Goal: Information Seeking & Learning: Learn about a topic

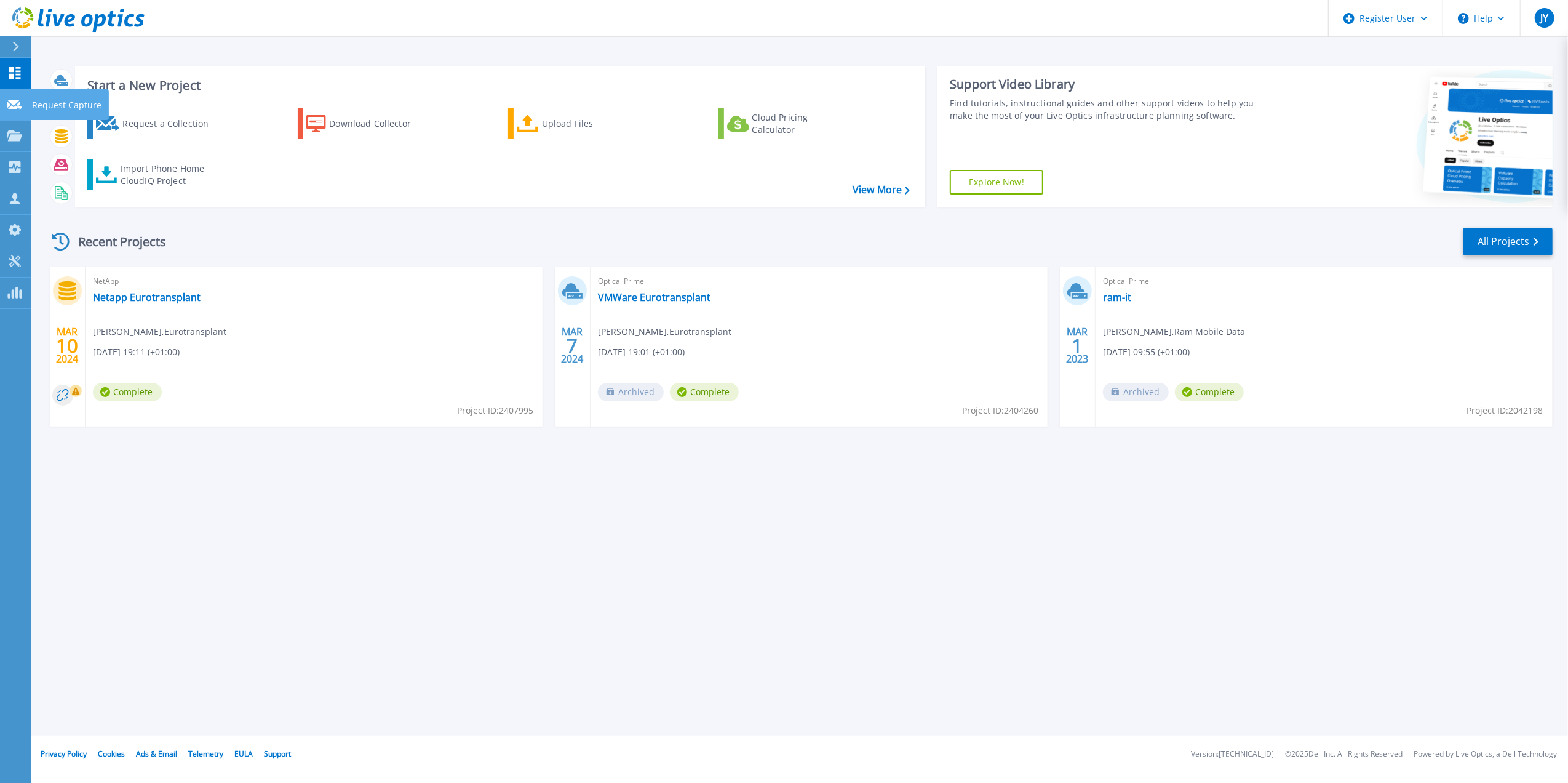
click at [10, 102] on icon at bounding box center [14, 105] width 14 height 9
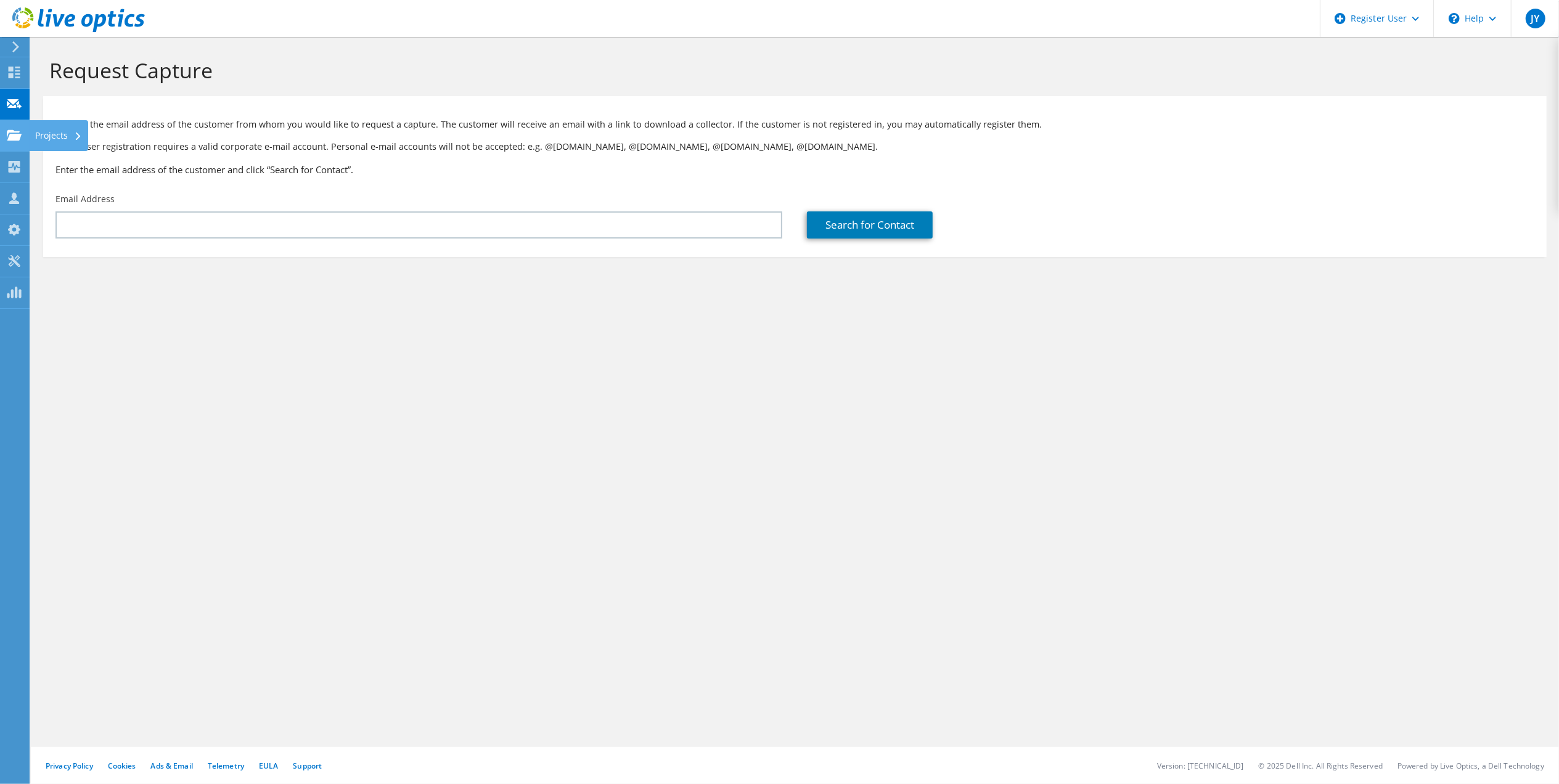
click at [7, 138] on icon at bounding box center [14, 135] width 14 height 12
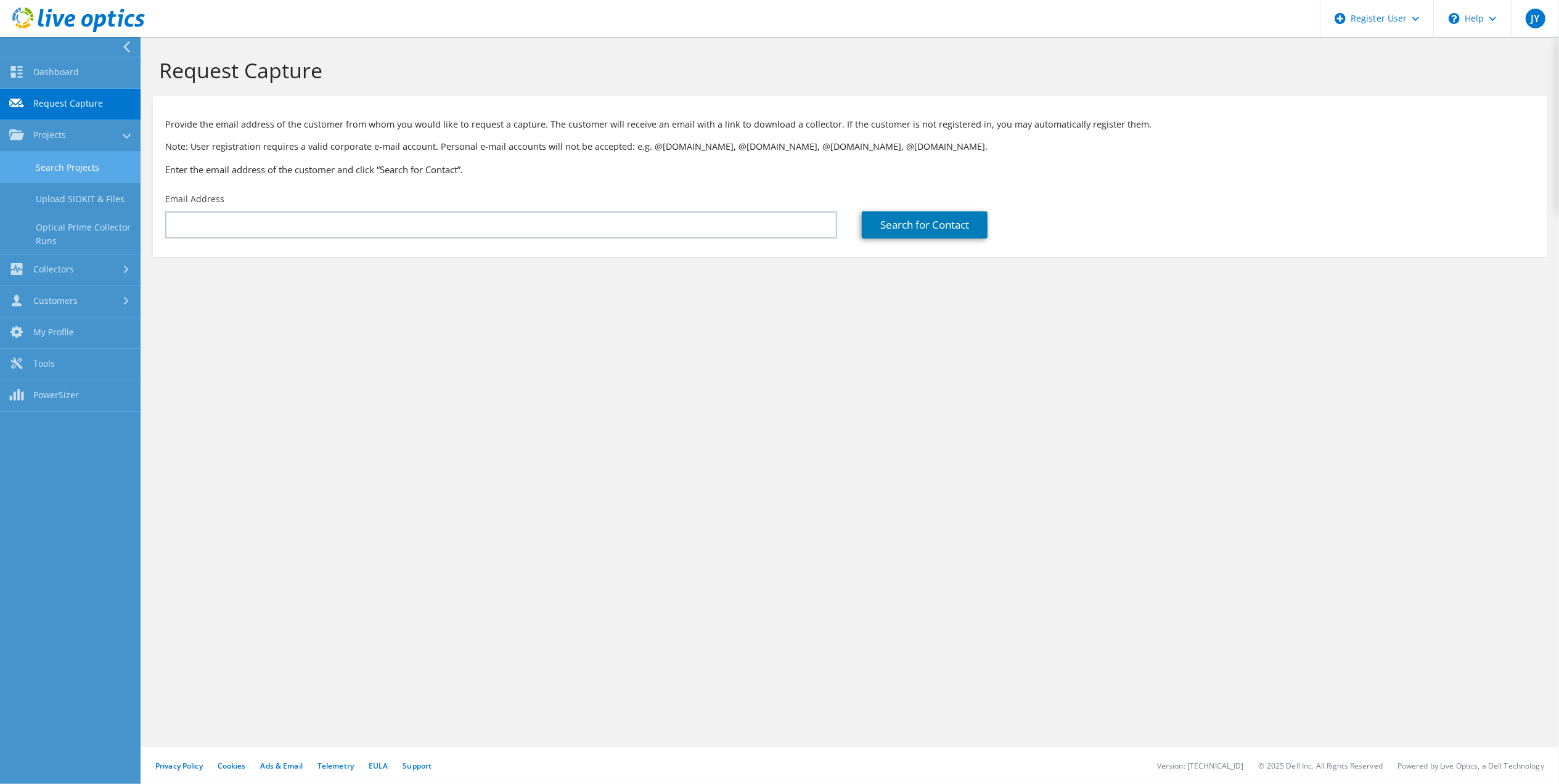
click at [52, 160] on link "Search Projects" at bounding box center [70, 167] width 140 height 32
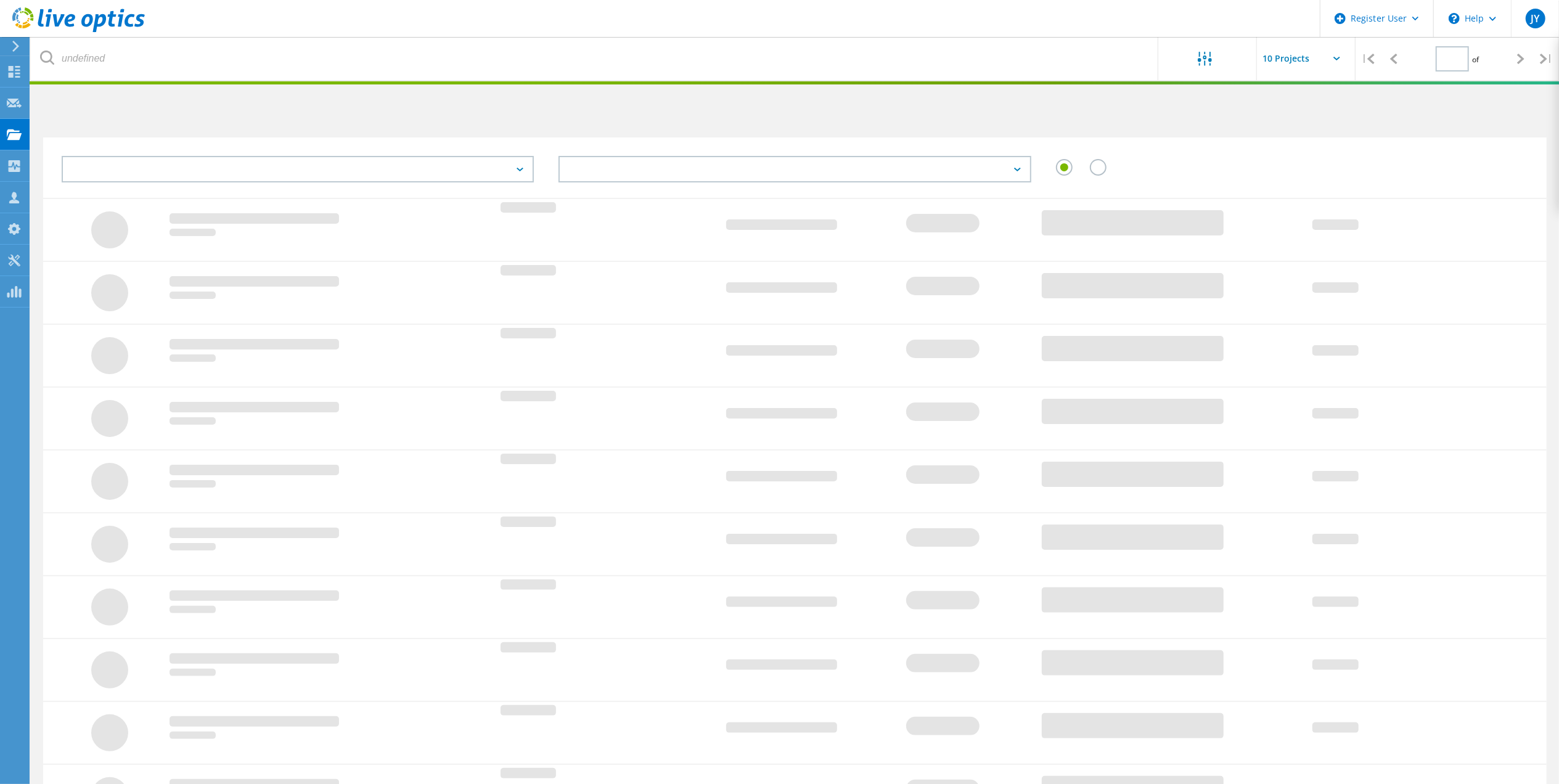
type input "1"
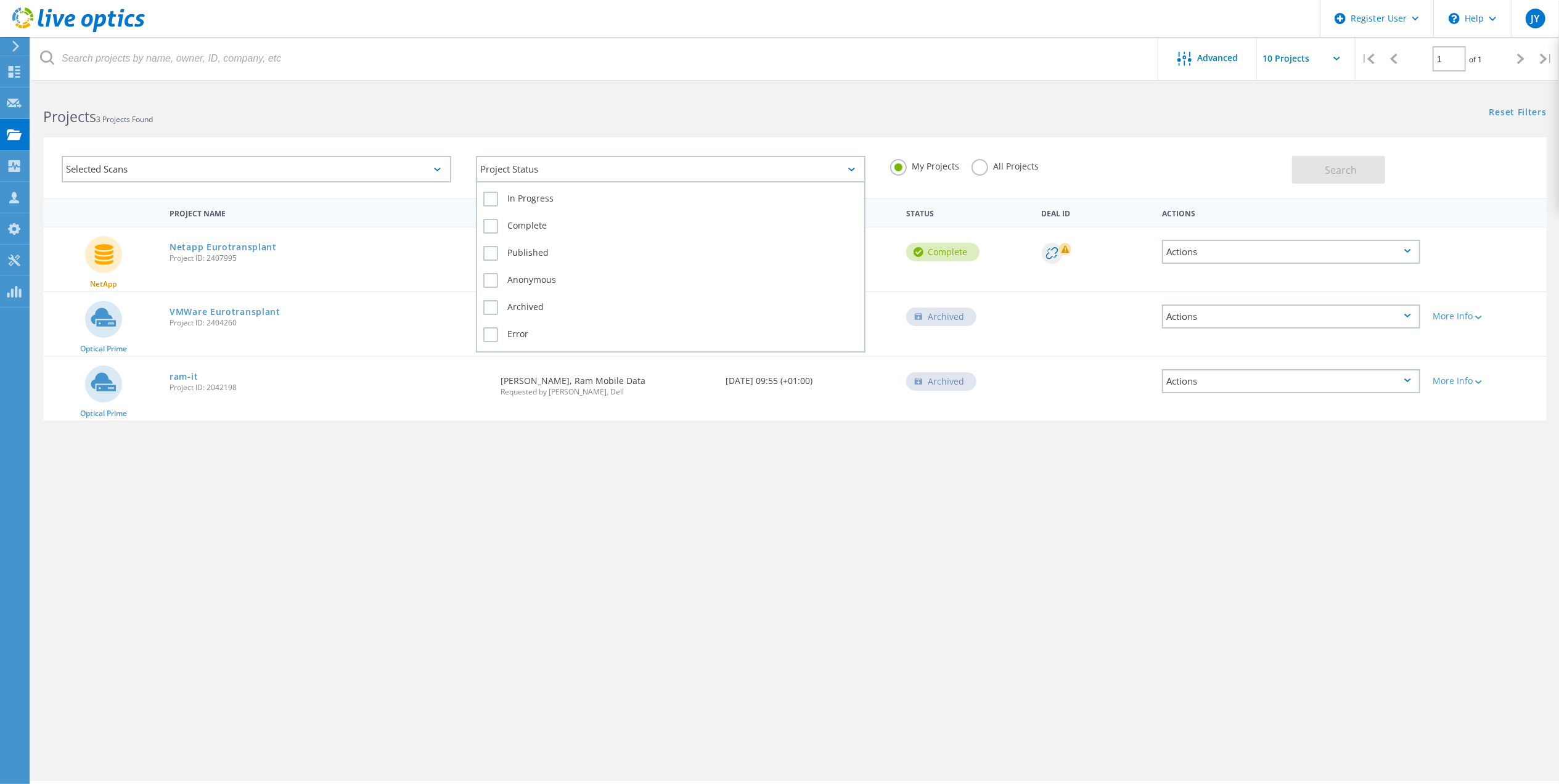
click at [701, 171] on div "Project Status" at bounding box center [670, 168] width 390 height 26
drag, startPoint x: 657, startPoint y: 156, endPoint x: 707, endPoint y: 167, distance: 51.2
click at [670, 160] on div "Project Status" at bounding box center [670, 168] width 390 height 26
click at [1000, 163] on label "All Projects" at bounding box center [1006, 165] width 67 height 12
click at [0, 0] on input "All Projects" at bounding box center [0, 0] width 0 height 0
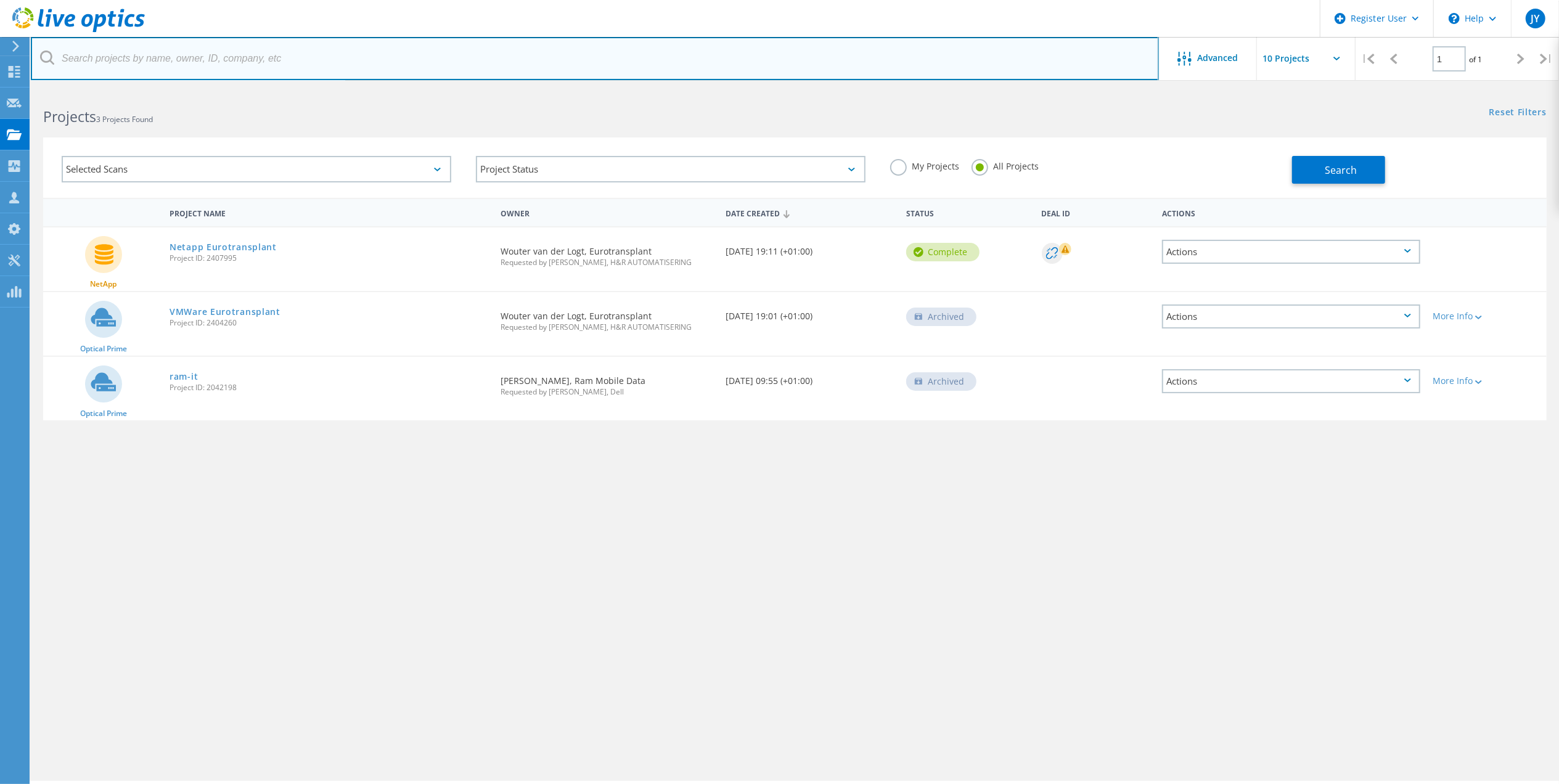
click at [302, 74] on input "text" at bounding box center [594, 59] width 1128 height 43
type input "rooyse wissel"
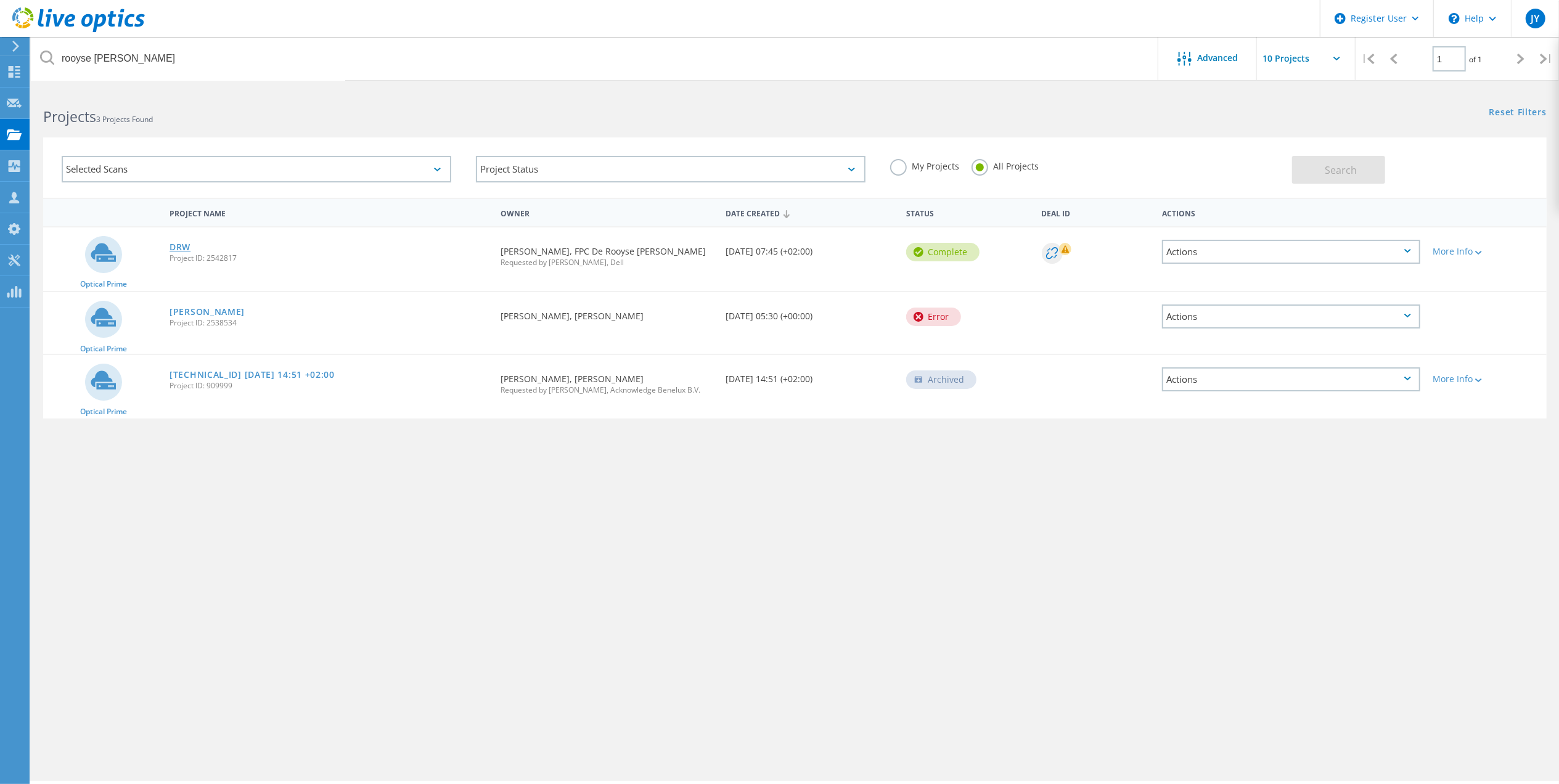
click at [186, 245] on link "DRW" at bounding box center [179, 247] width 21 height 9
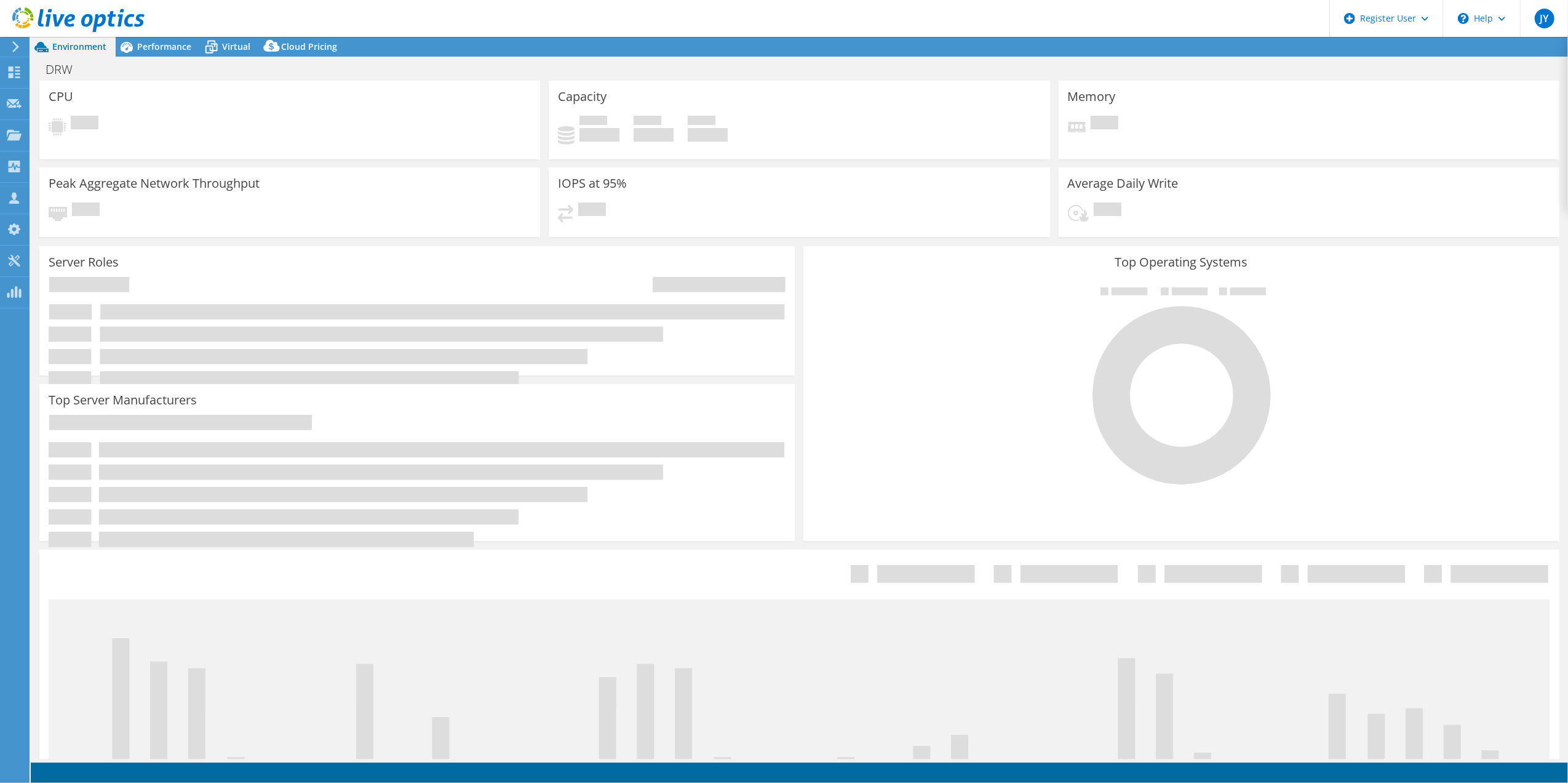
select select "USD"
select select "EUFrankfurt"
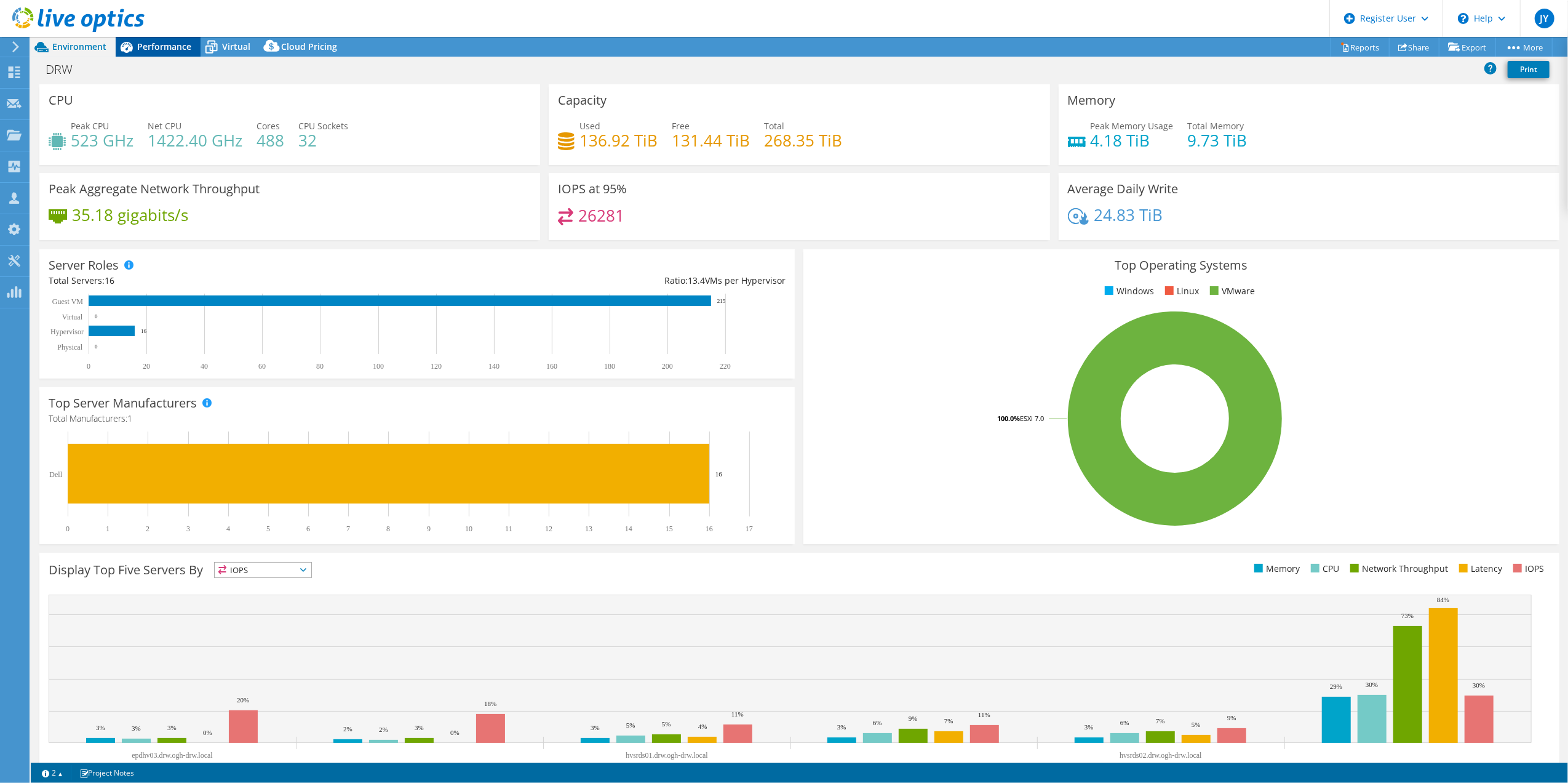
click at [151, 52] on div "Performance" at bounding box center [158, 47] width 85 height 20
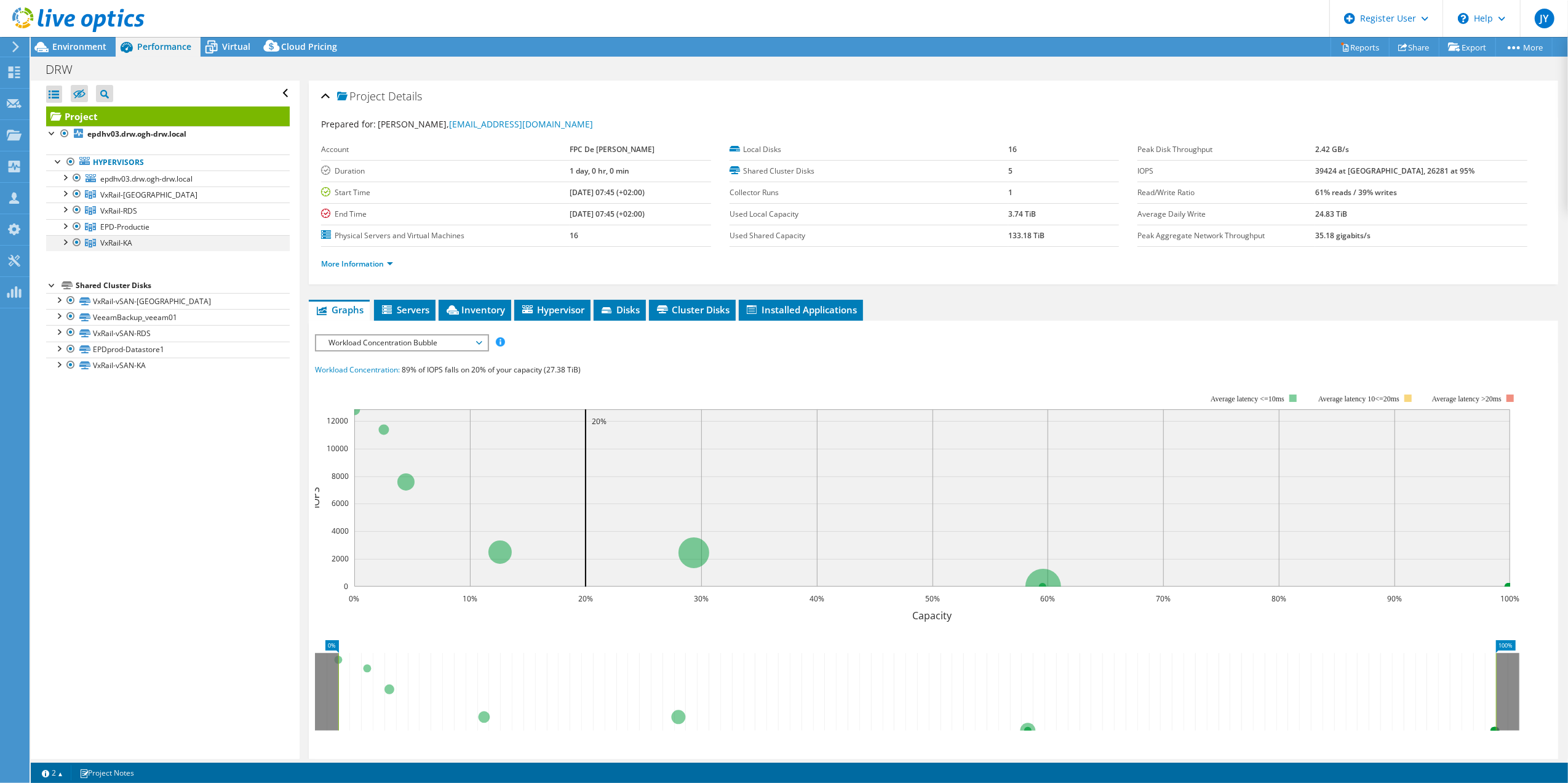
click at [79, 244] on div at bounding box center [77, 242] width 13 height 14
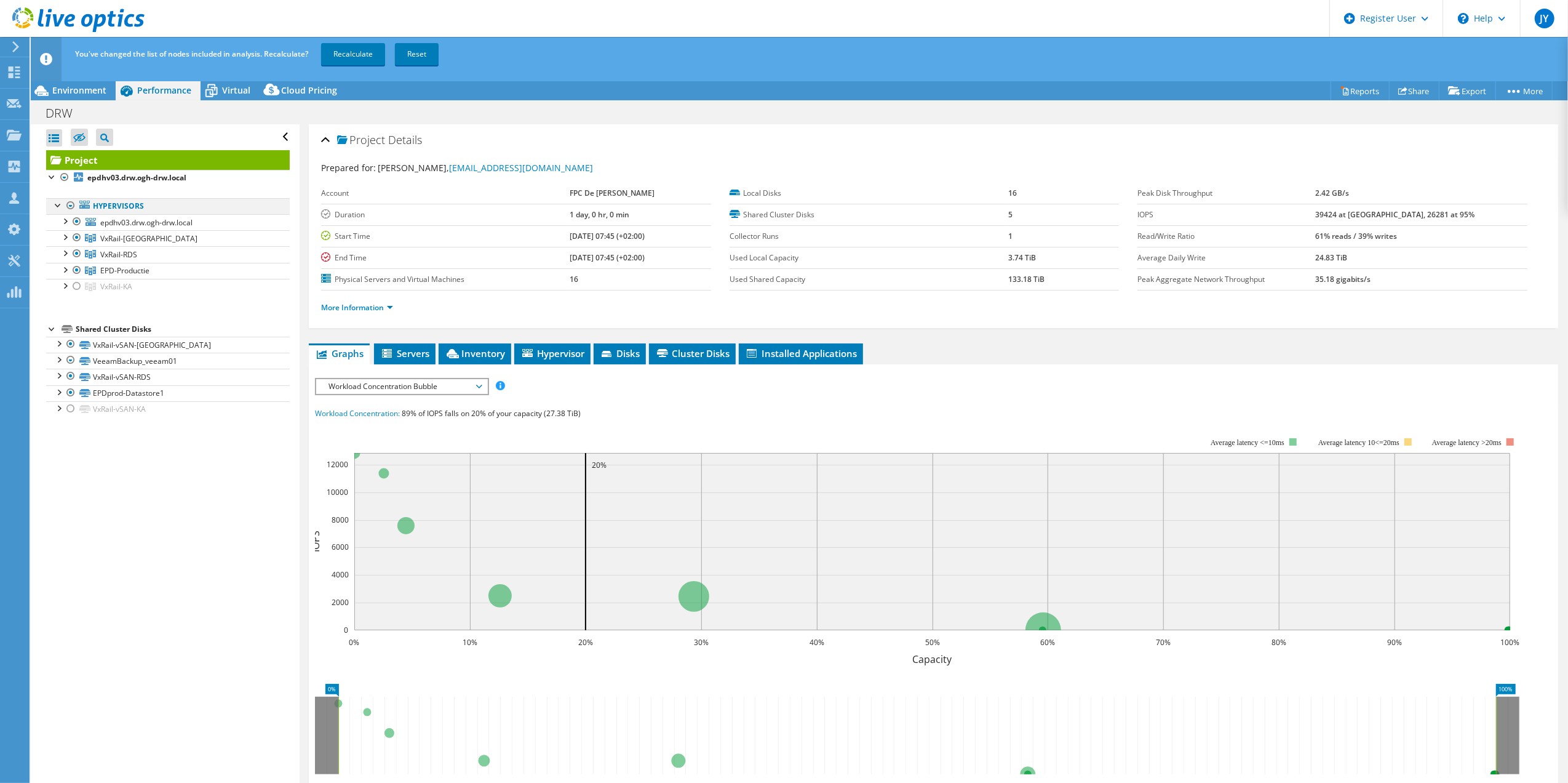
click at [70, 205] on div at bounding box center [70, 205] width 13 height 14
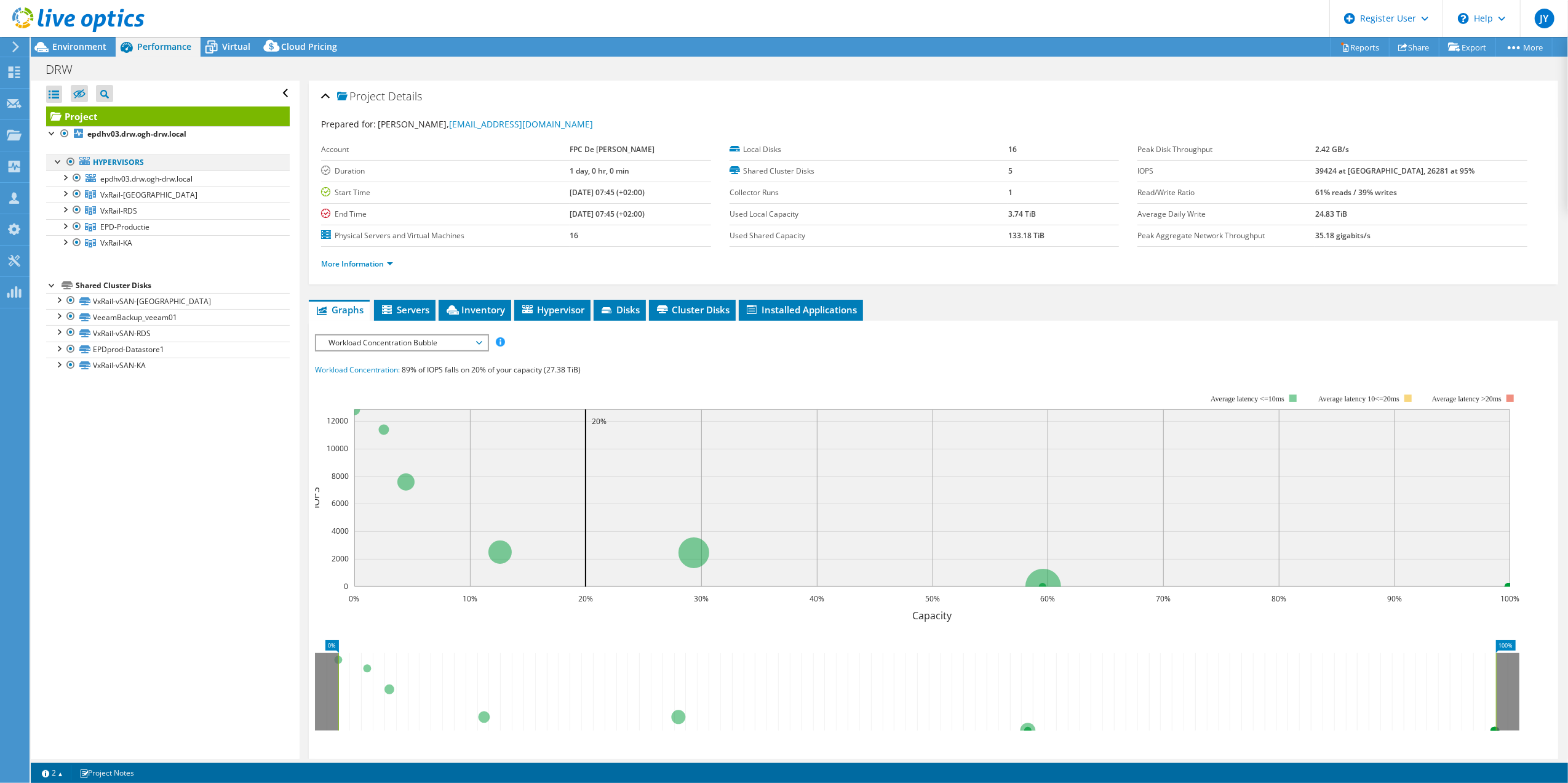
click at [67, 163] on div at bounding box center [70, 162] width 13 height 14
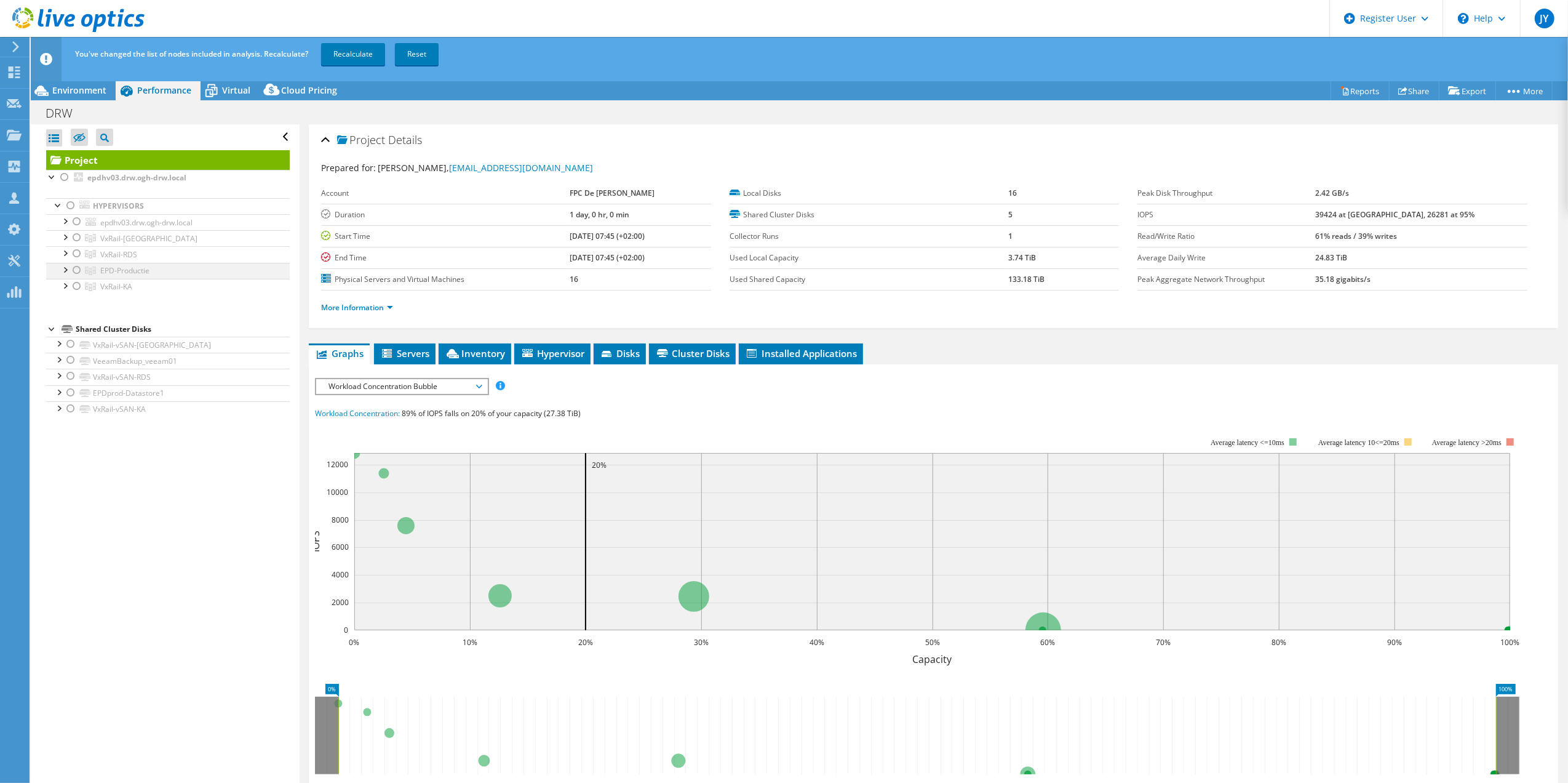
click at [77, 271] on div at bounding box center [77, 270] width 13 height 14
click at [365, 57] on link "Recalculate" at bounding box center [352, 54] width 64 height 23
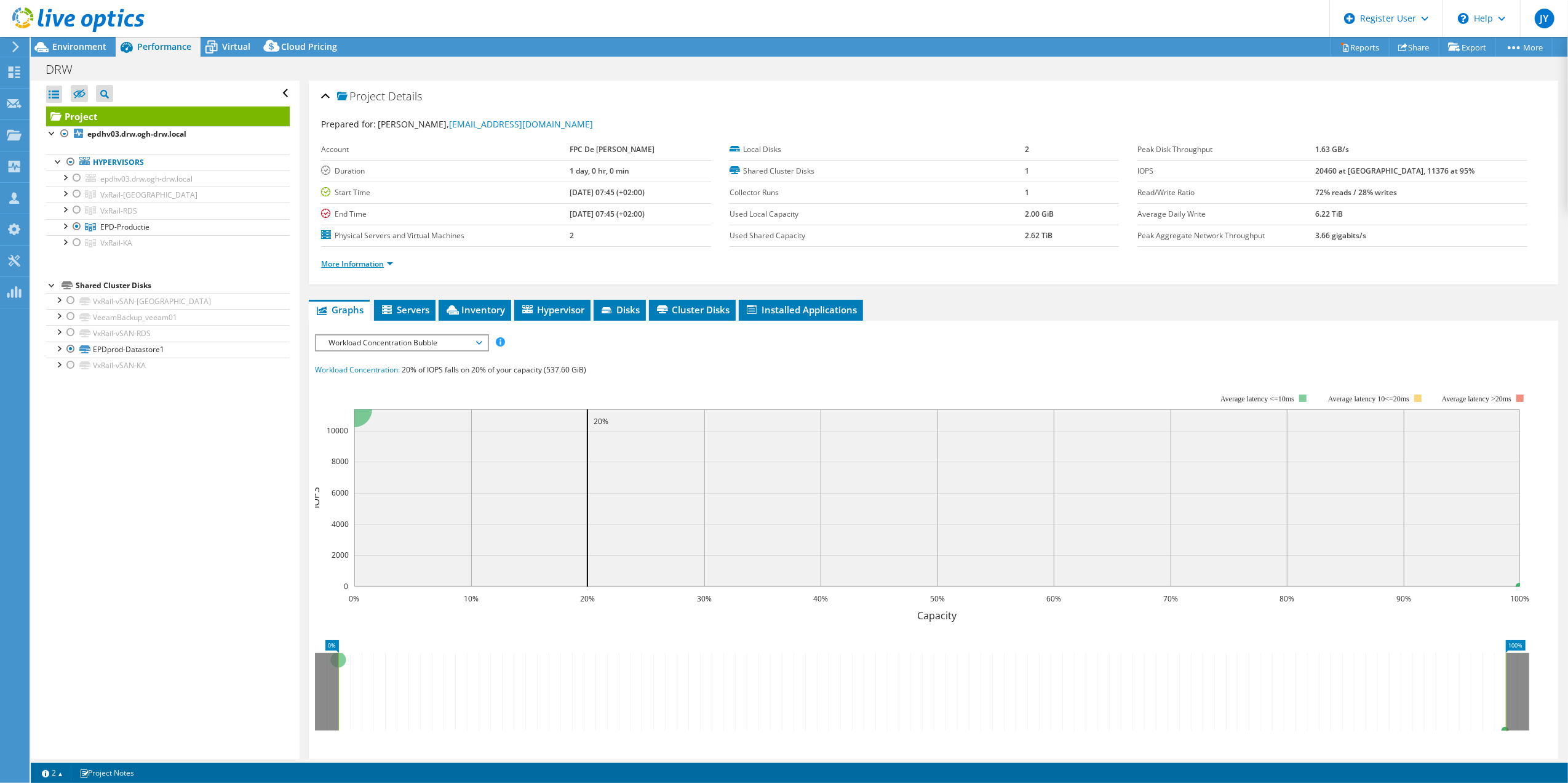
click at [357, 263] on link "More Information" at bounding box center [357, 264] width 72 height 11
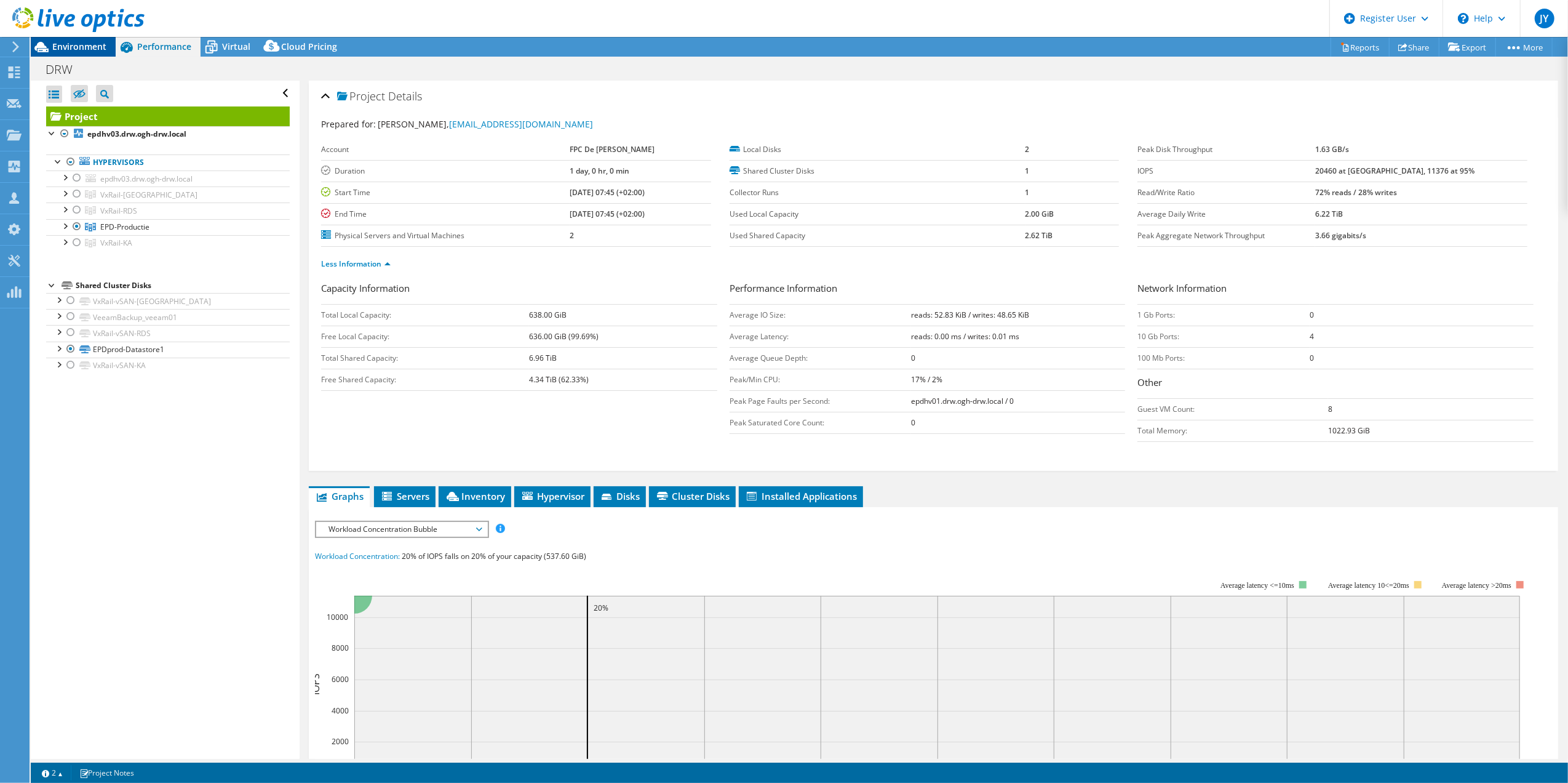
click at [58, 42] on span "Environment" at bounding box center [80, 46] width 54 height 12
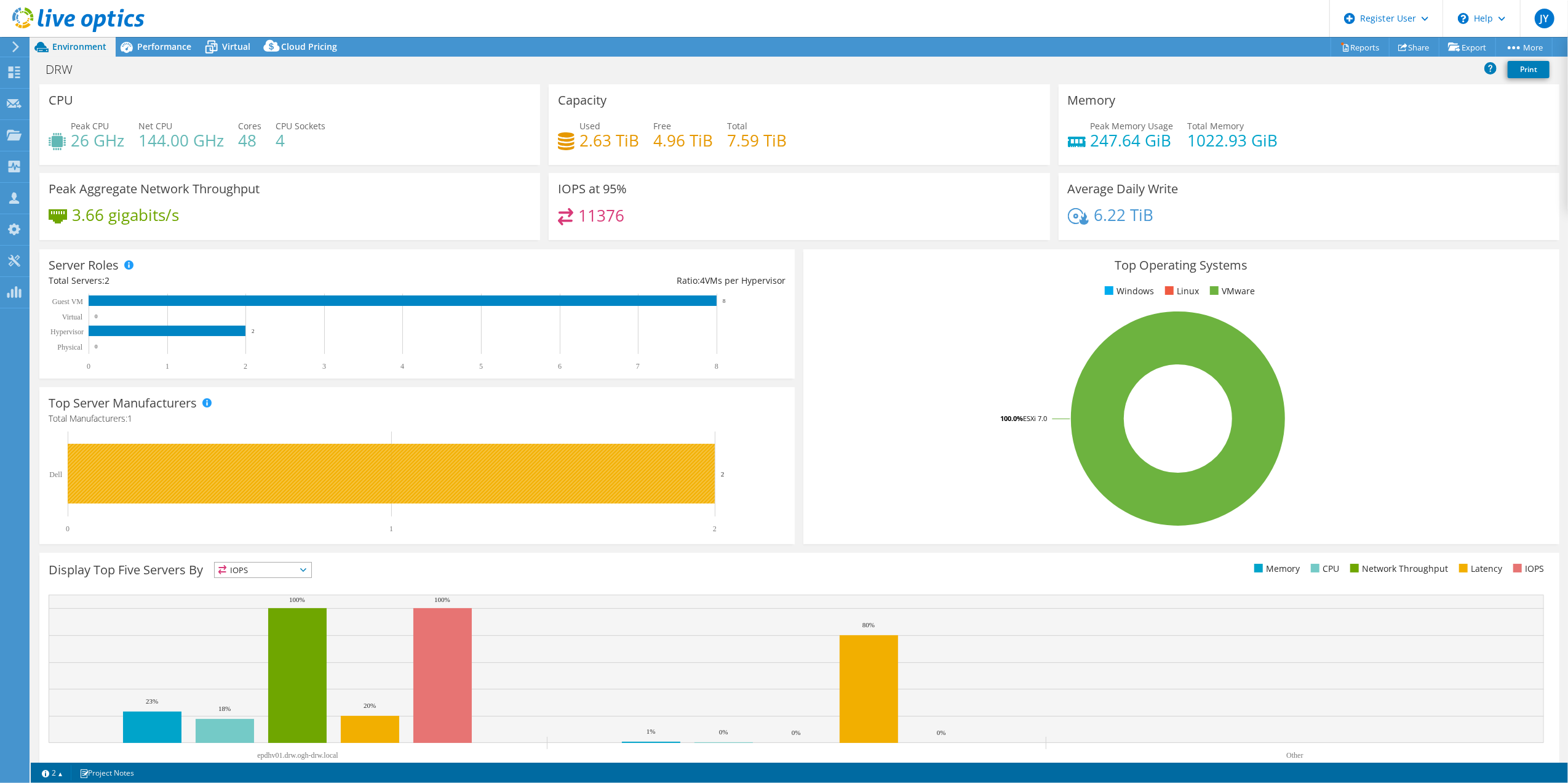
click at [234, 488] on rect at bounding box center [391, 474] width 647 height 60
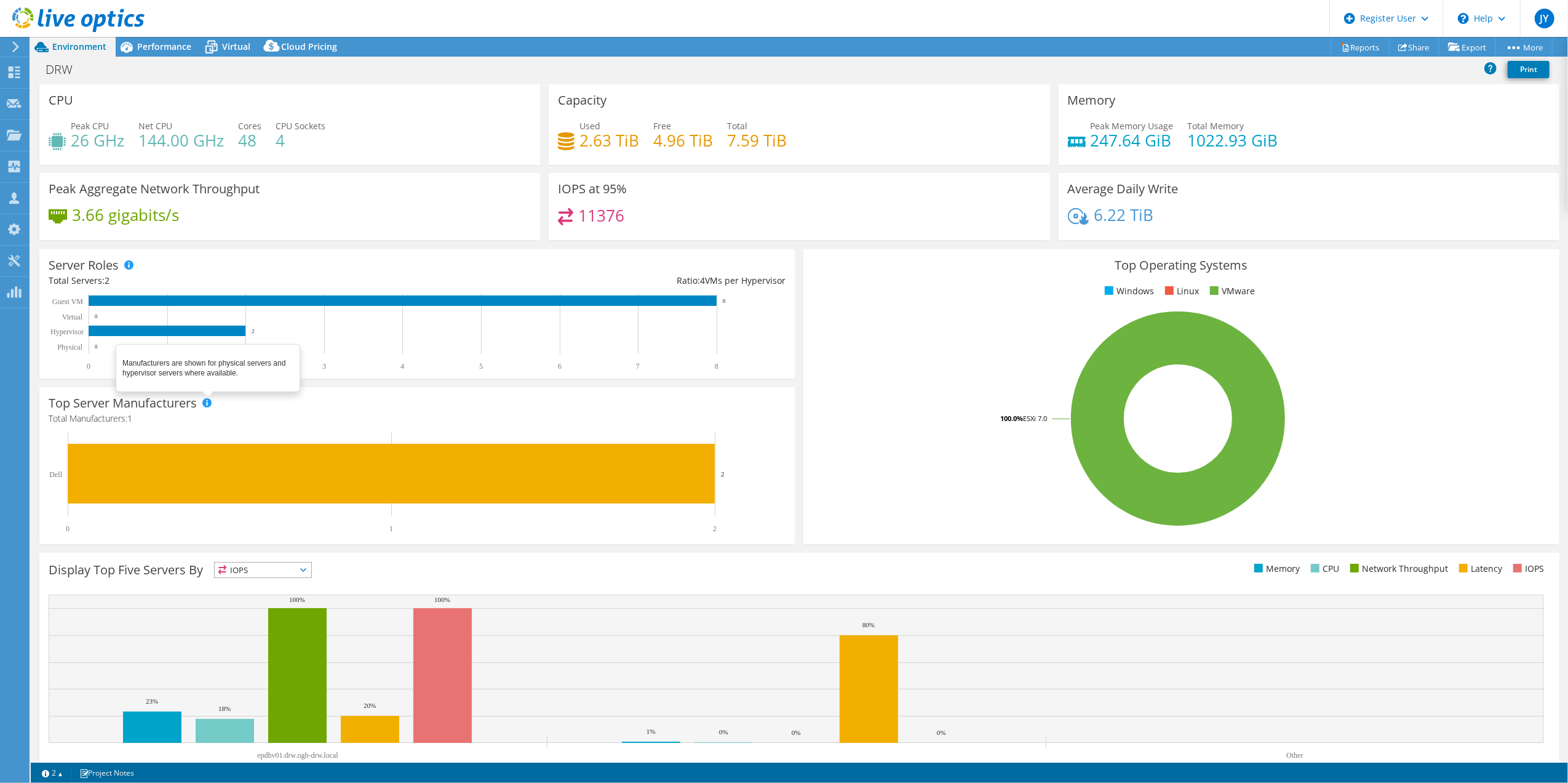
click at [207, 403] on span at bounding box center [207, 402] width 9 height 9
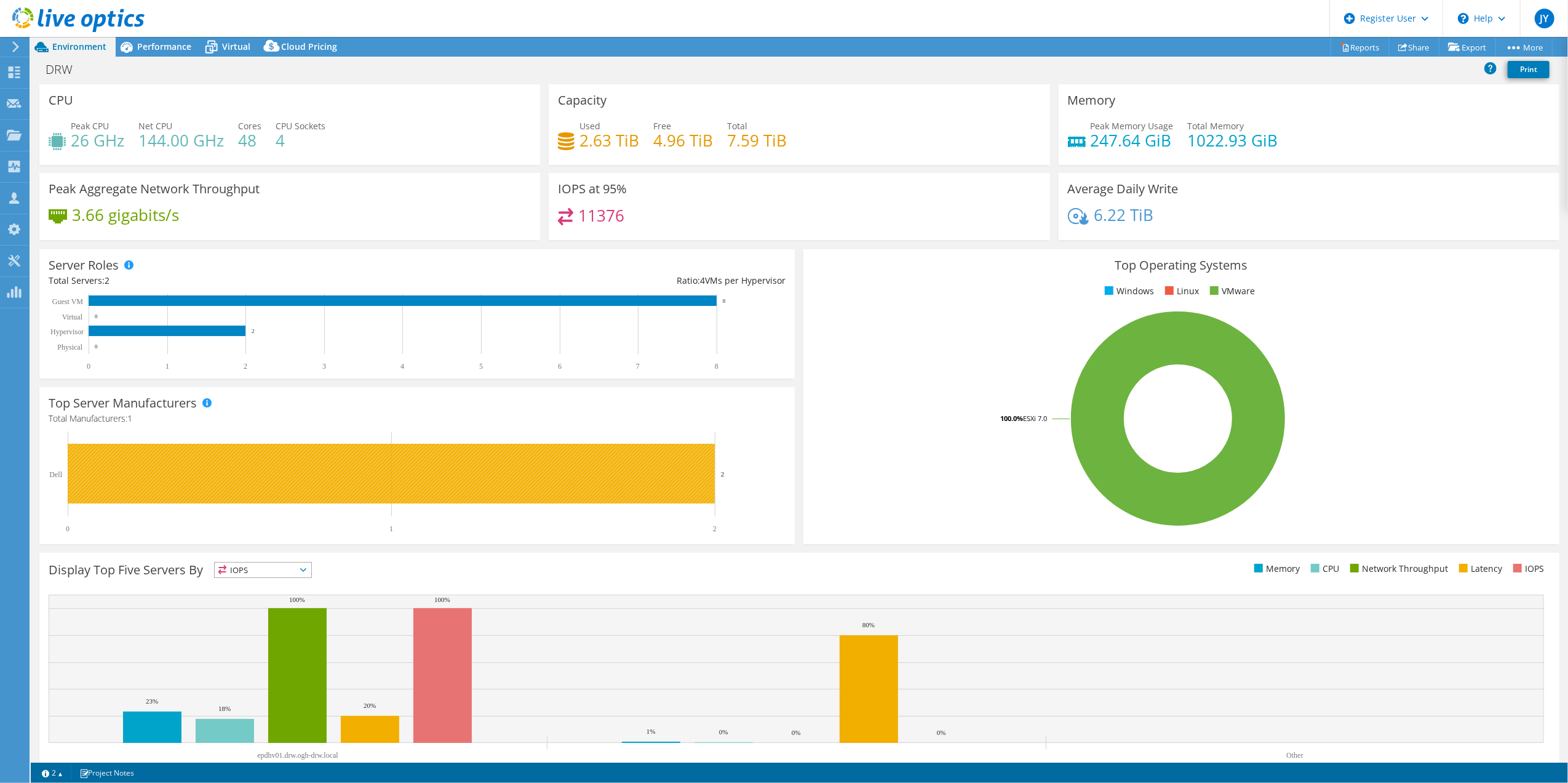
click at [219, 477] on rect at bounding box center [391, 474] width 647 height 60
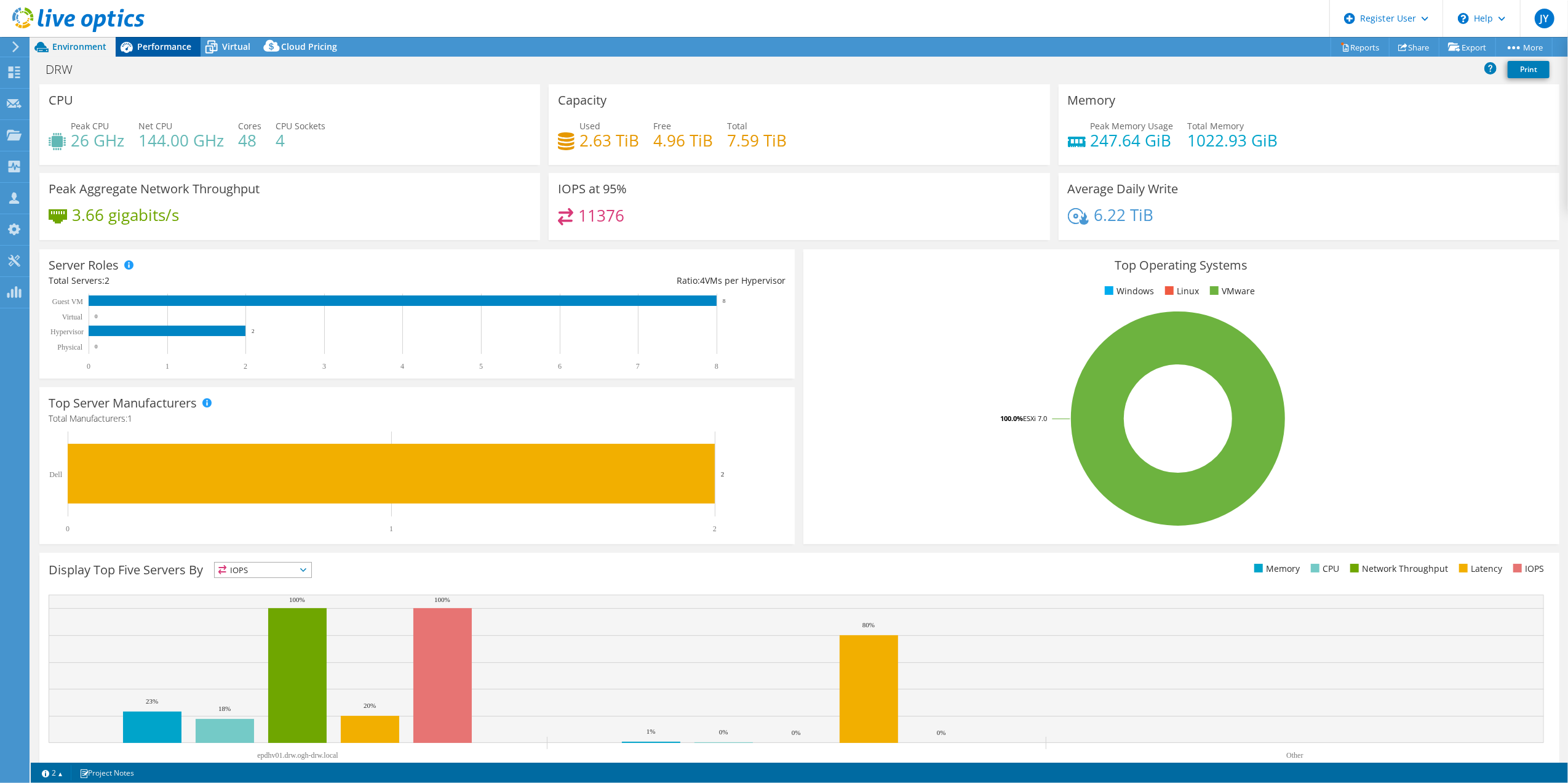
click at [170, 47] on span "Performance" at bounding box center [164, 46] width 54 height 12
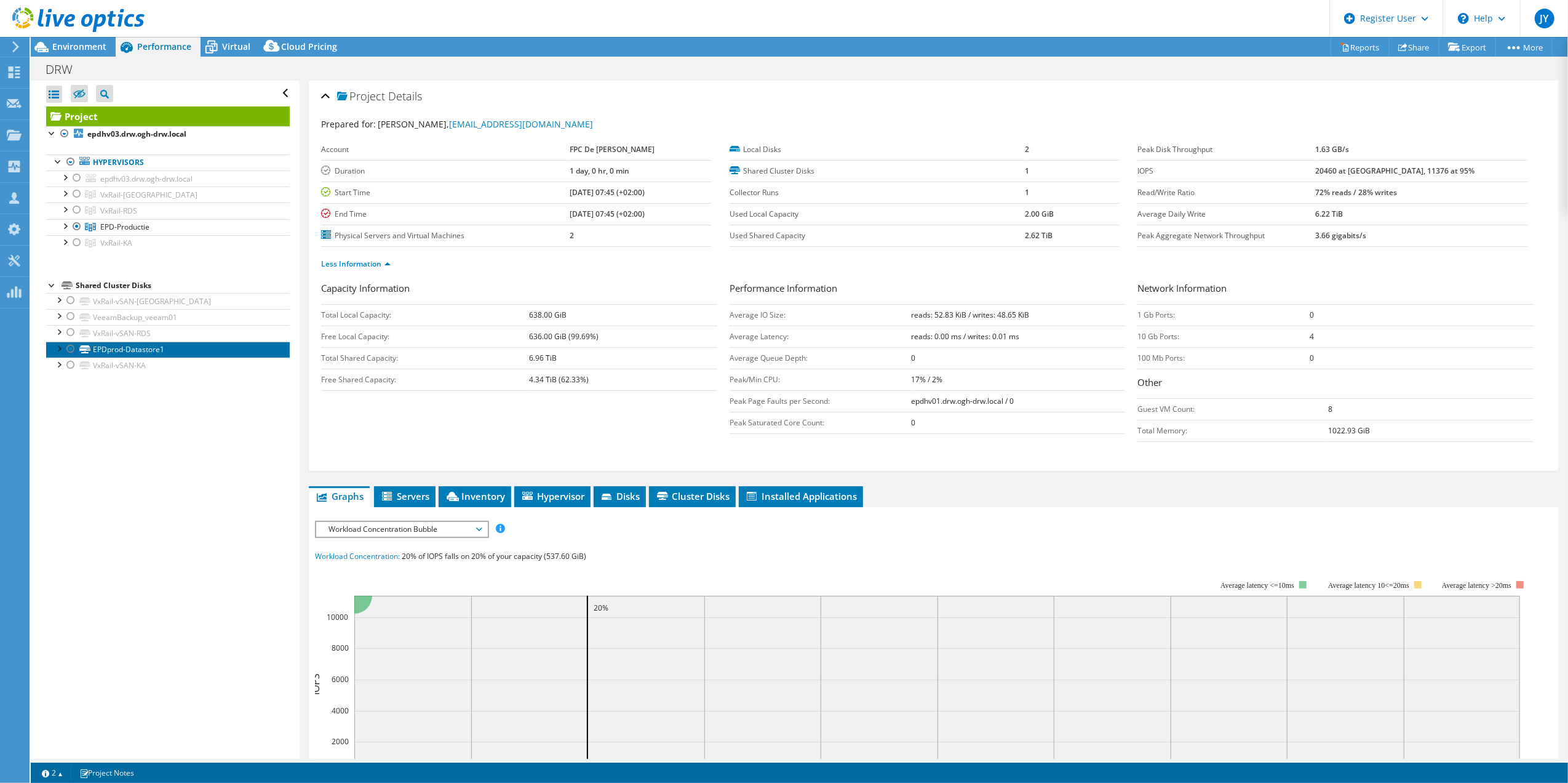
click at [136, 354] on link "EPDprod-Datastore1" at bounding box center [168, 350] width 244 height 16
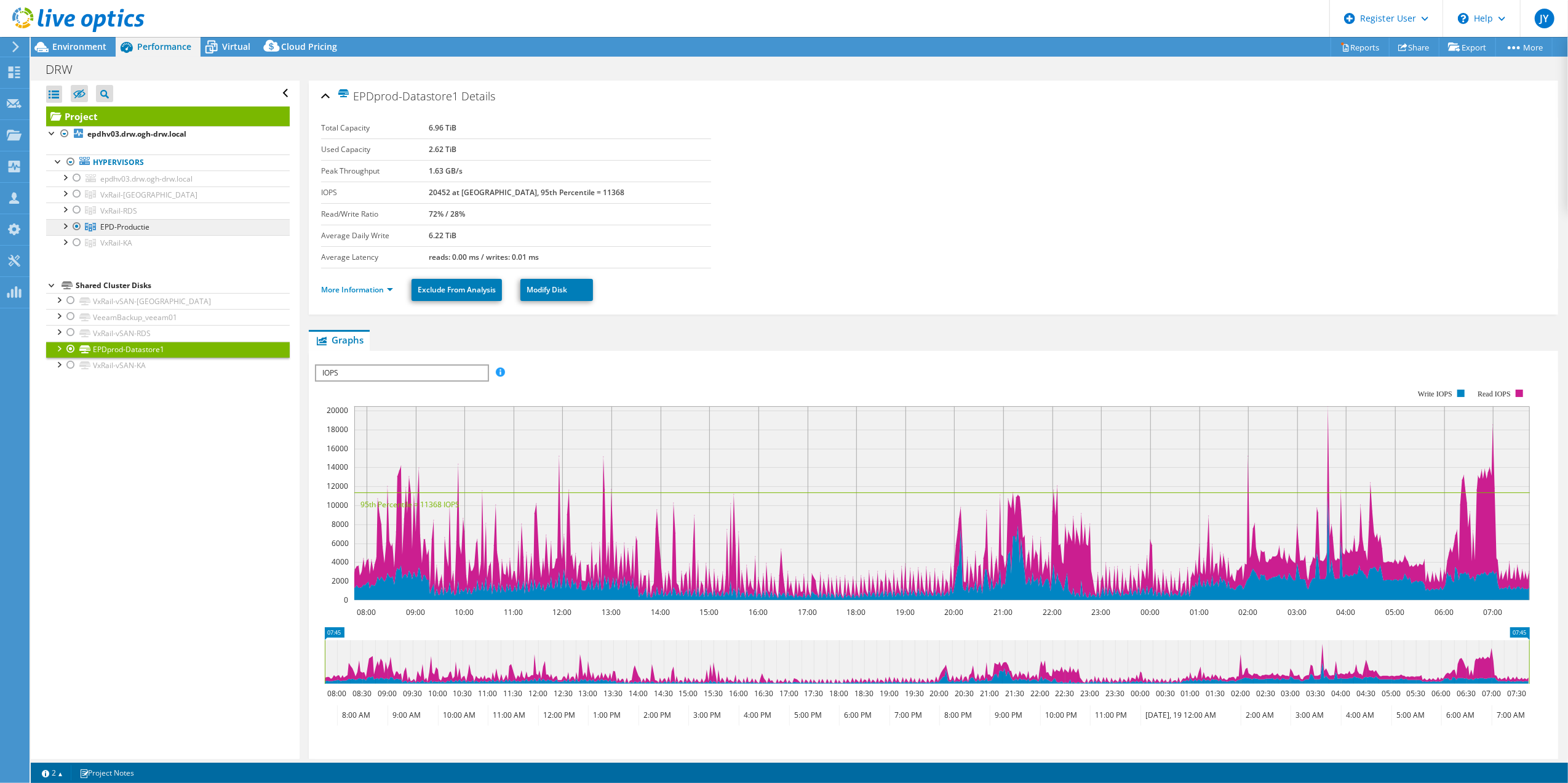
click at [104, 200] on span "EPD-Productie" at bounding box center [149, 195] width 98 height 11
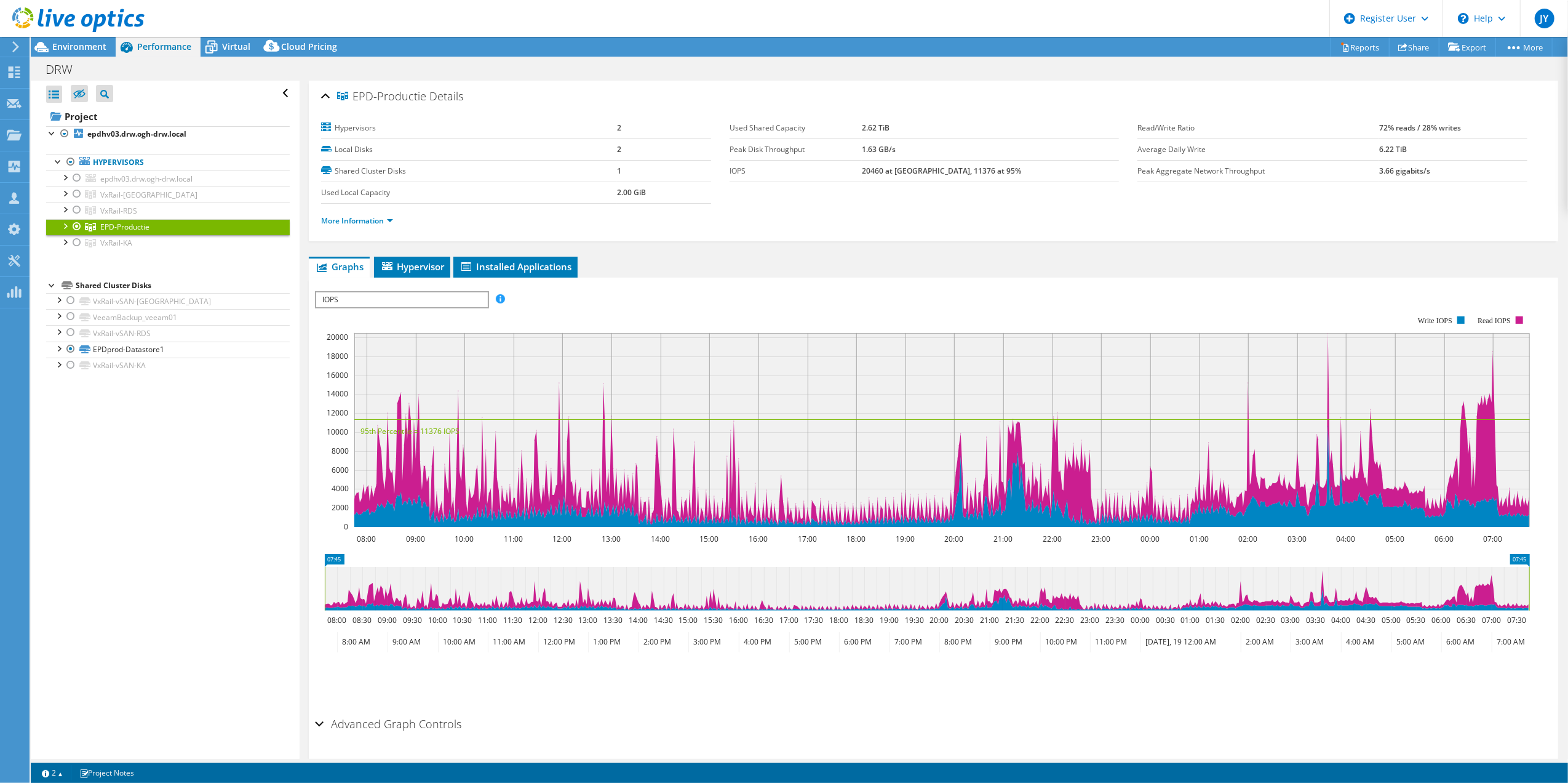
click at [64, 227] on div at bounding box center [65, 225] width 13 height 13
click at [165, 248] on link "epdhv01.drw.ogh-drw.local" at bounding box center [168, 243] width 244 height 16
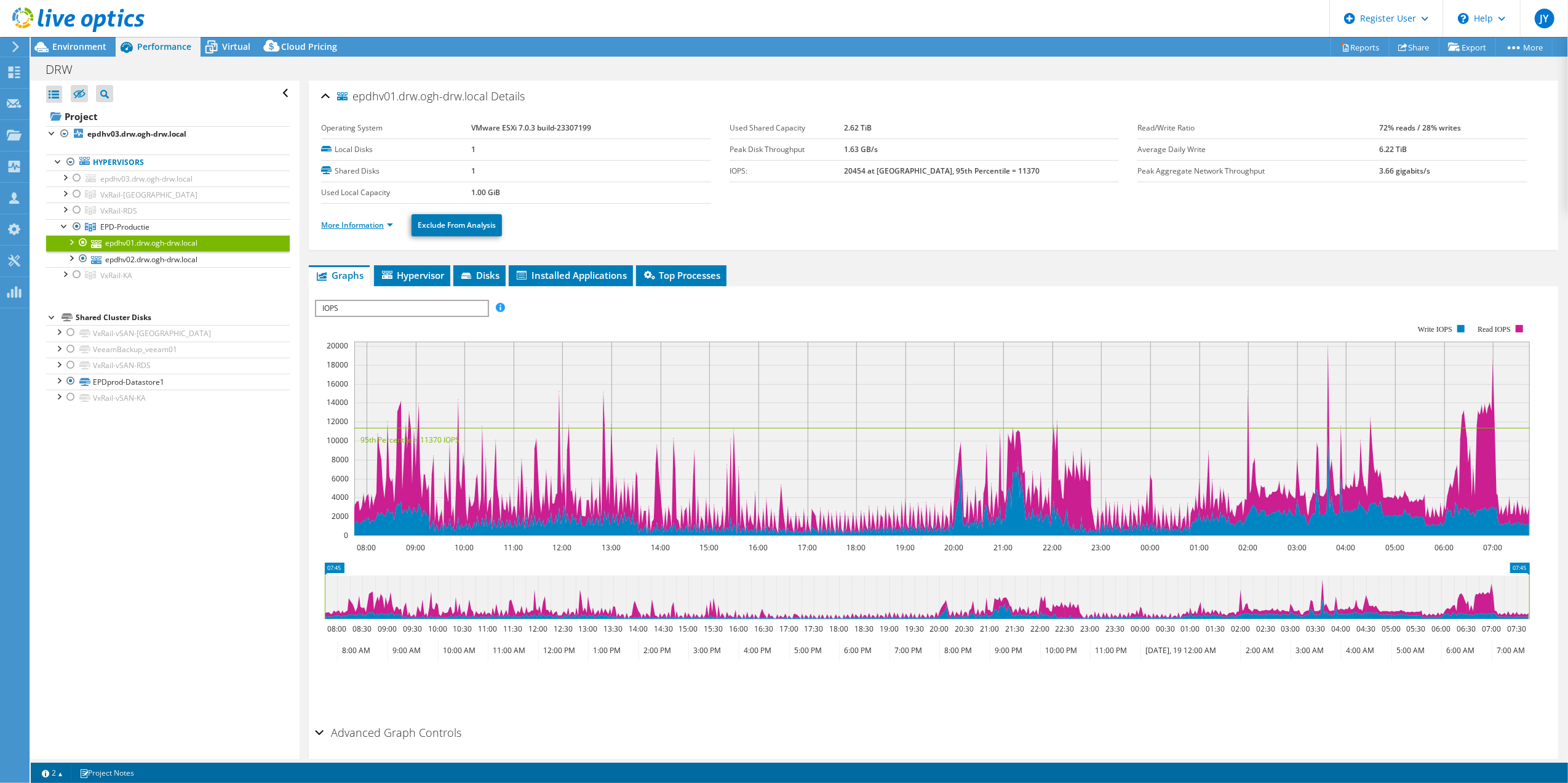
click at [347, 227] on link "More Information" at bounding box center [357, 225] width 72 height 11
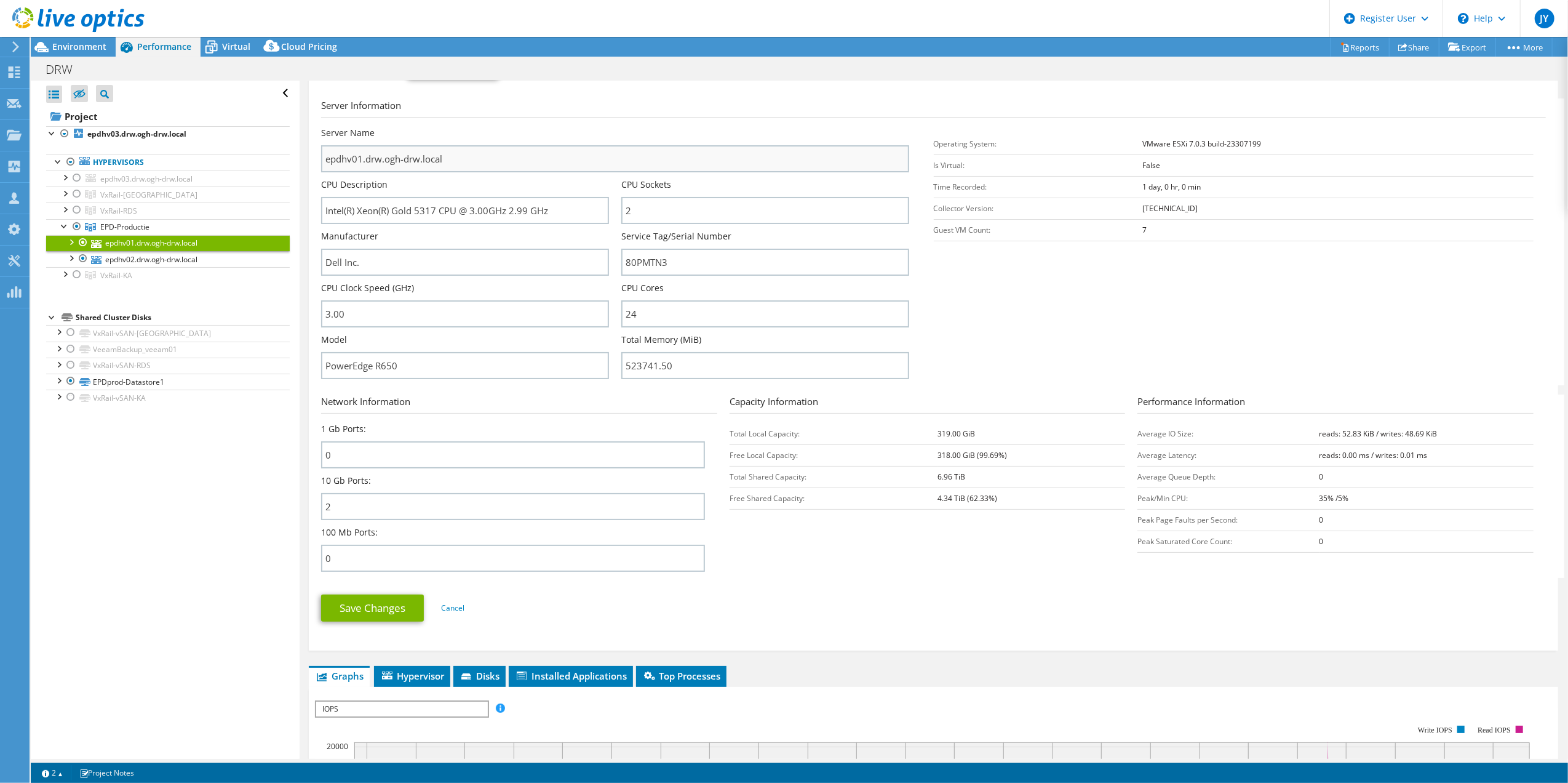
scroll to position [164, 0]
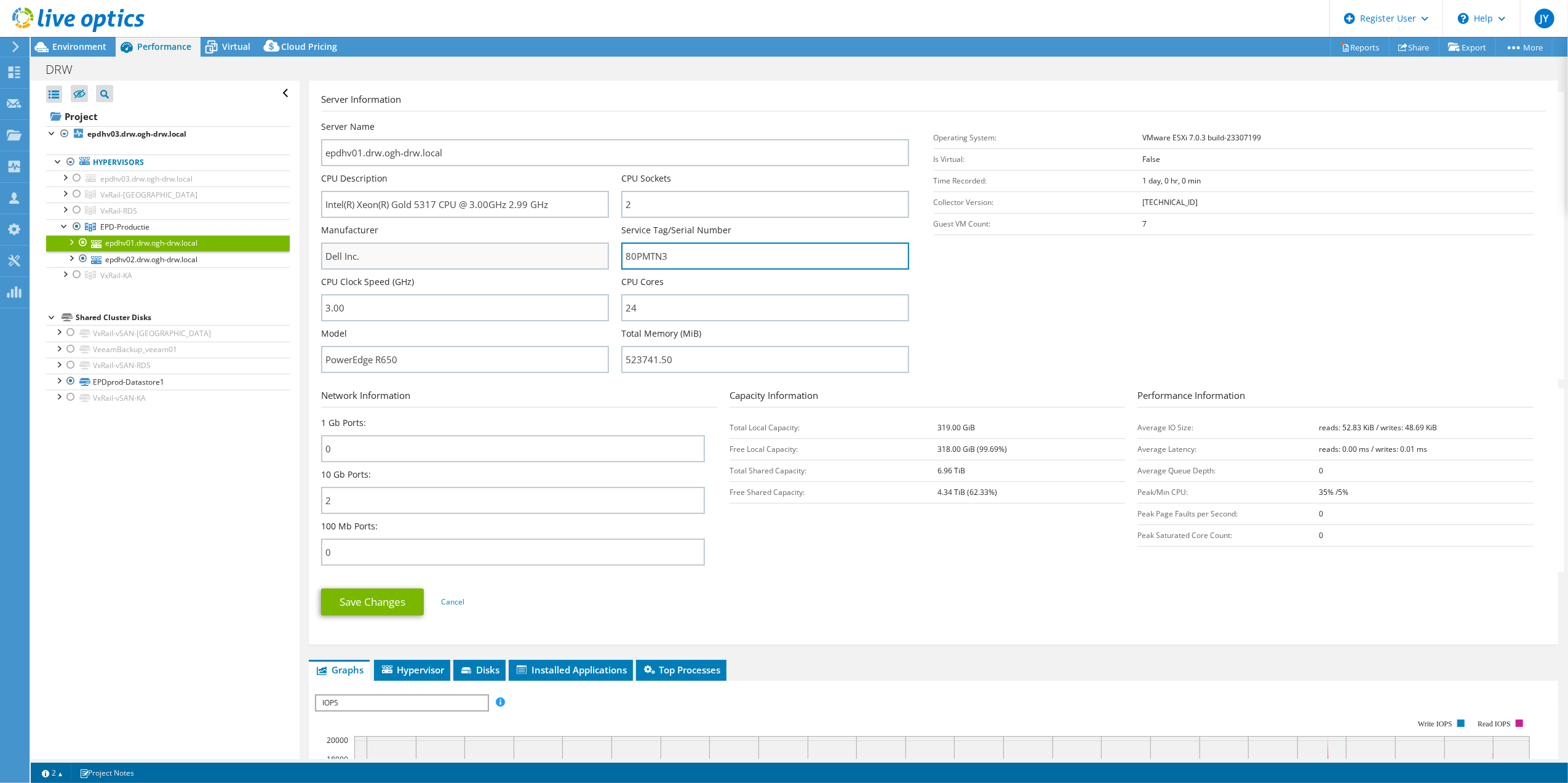
drag, startPoint x: 696, startPoint y: 256, endPoint x: 575, endPoint y: 251, distance: 121.1
click at [575, 120] on div "Server Name epdhv01.drw.ogh-drw.local CPU Description Intel(R) Xeon(R) Gold 531…" at bounding box center [621, 120] width 600 height 0
